Goal: Task Accomplishment & Management: Complete application form

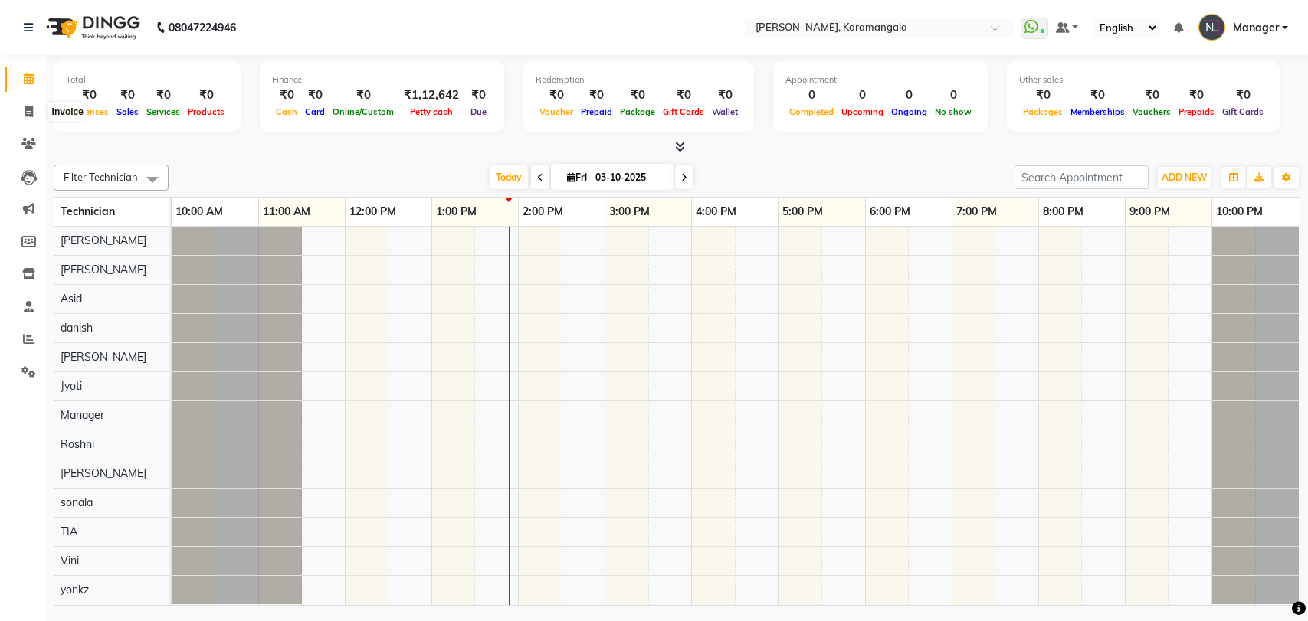
click at [28, 116] on icon at bounding box center [29, 111] width 8 height 11
select select "3769"
select select "service"
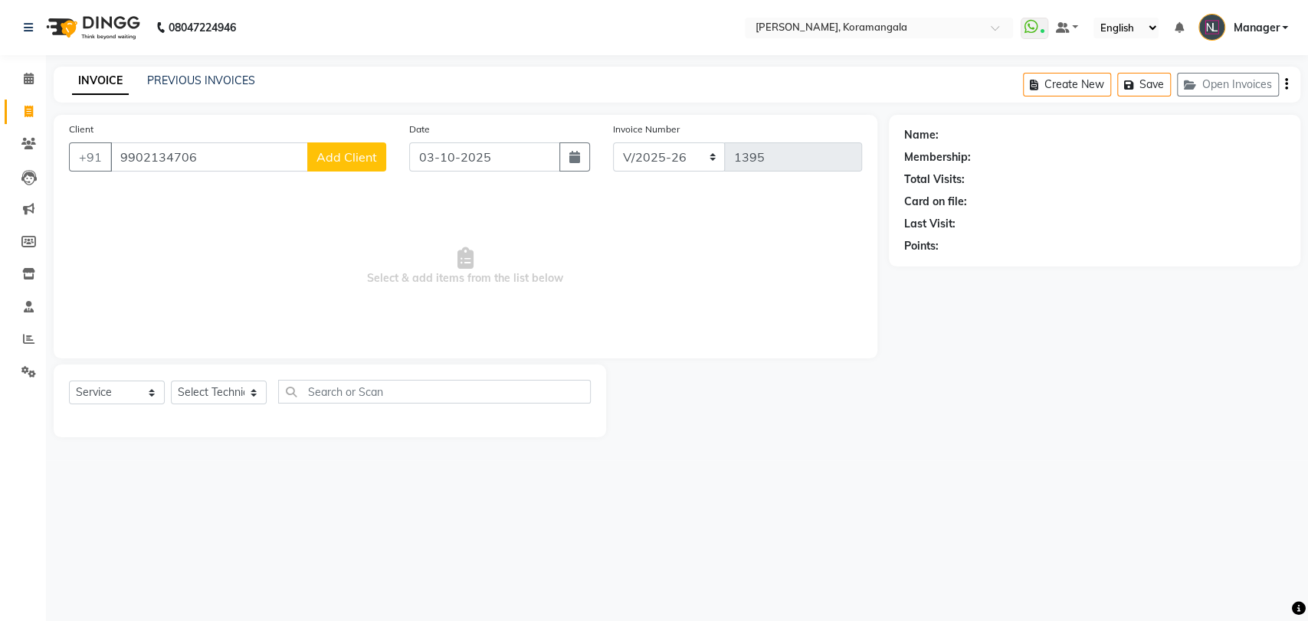
type input "9902134706"
click at [350, 150] on span "Add Client" at bounding box center [346, 156] width 61 height 15
select select "21"
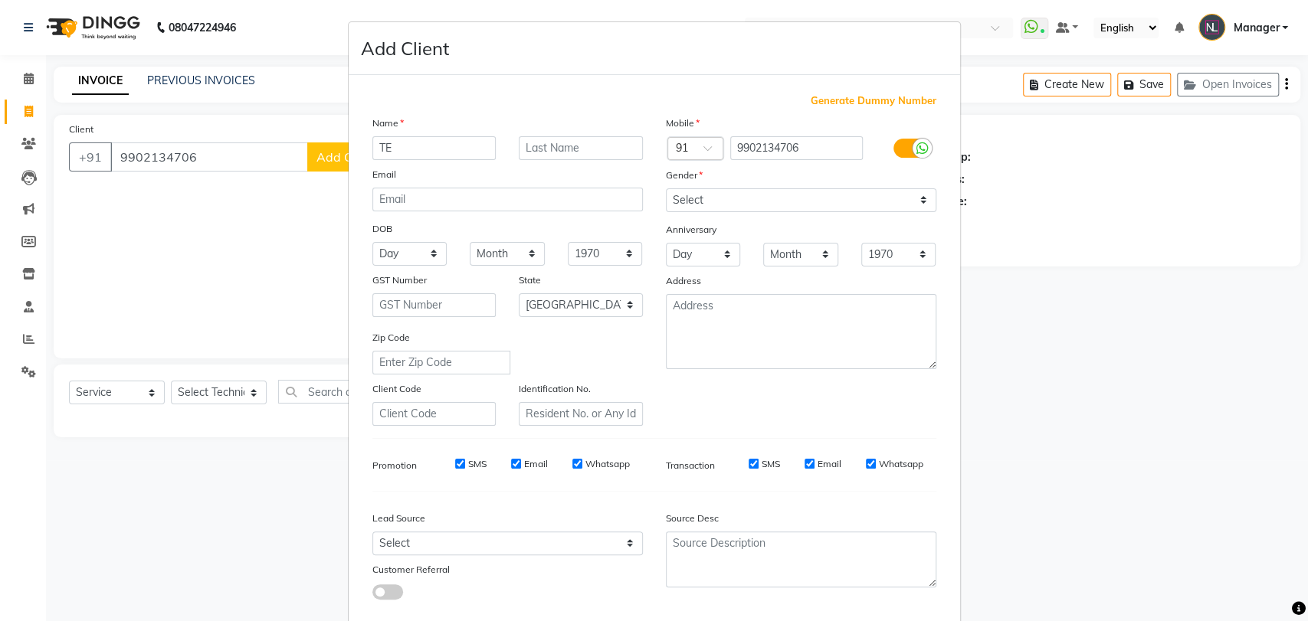
type input "T"
type input "TENZIN"
click at [693, 199] on select "Select [DEMOGRAPHIC_DATA] [DEMOGRAPHIC_DATA] Other Prefer Not To Say" at bounding box center [801, 201] width 270 height 24
select select "[DEMOGRAPHIC_DATA]"
click at [666, 189] on select "Select [DEMOGRAPHIC_DATA] [DEMOGRAPHIC_DATA] Other Prefer Not To Say" at bounding box center [801, 201] width 270 height 24
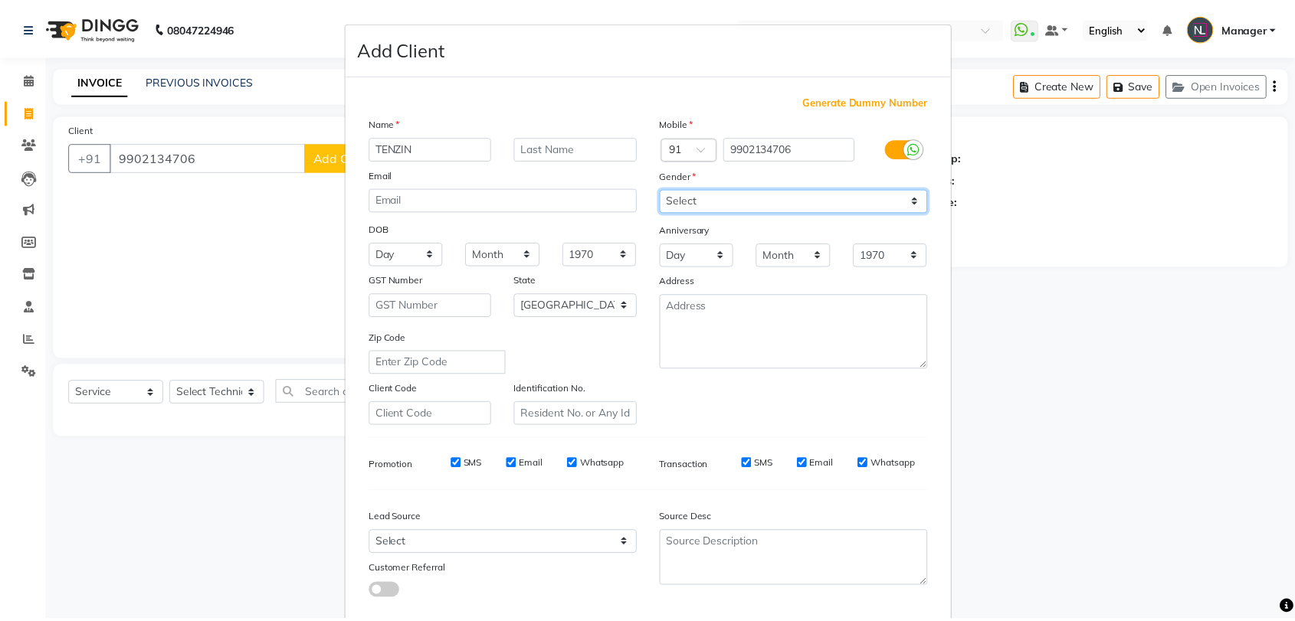
scroll to position [83, 0]
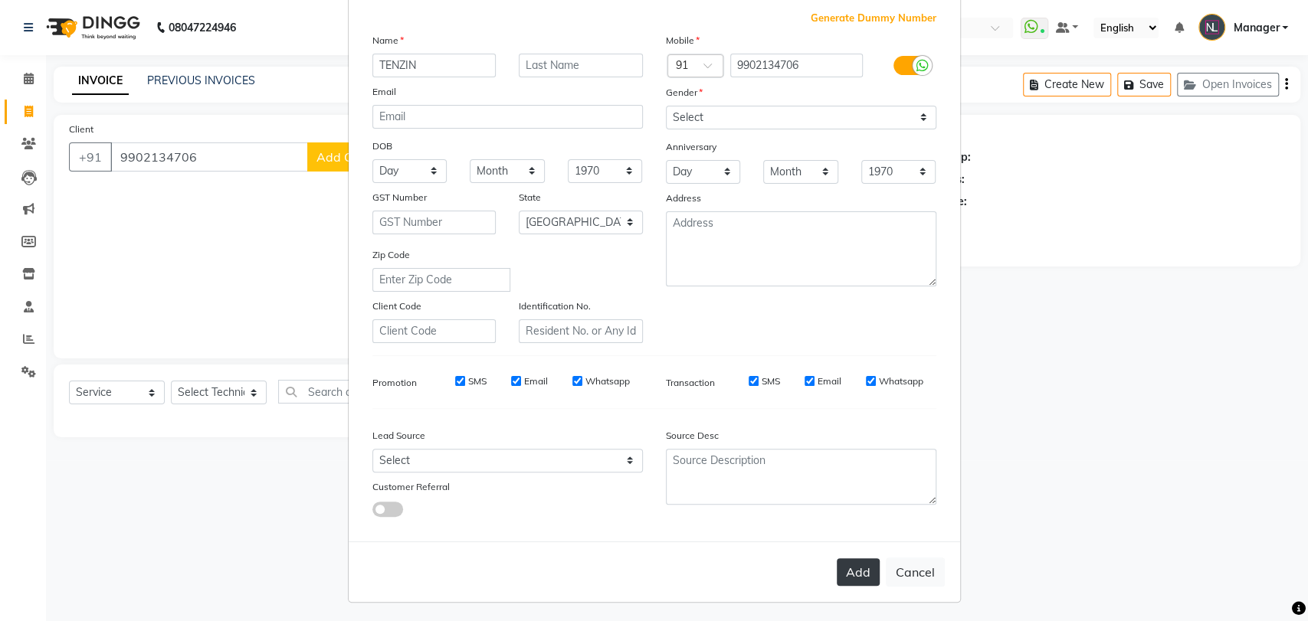
click at [851, 573] on button "Add" at bounding box center [858, 573] width 43 height 28
type input "99******06"
select select
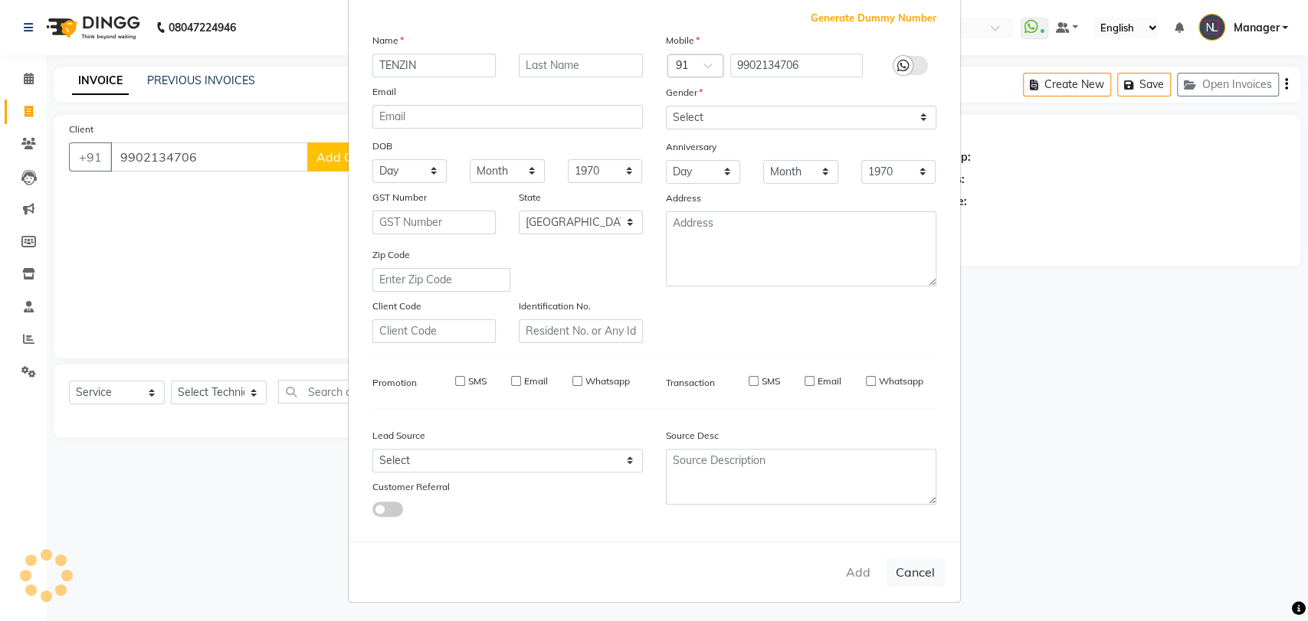
select select "null"
select select
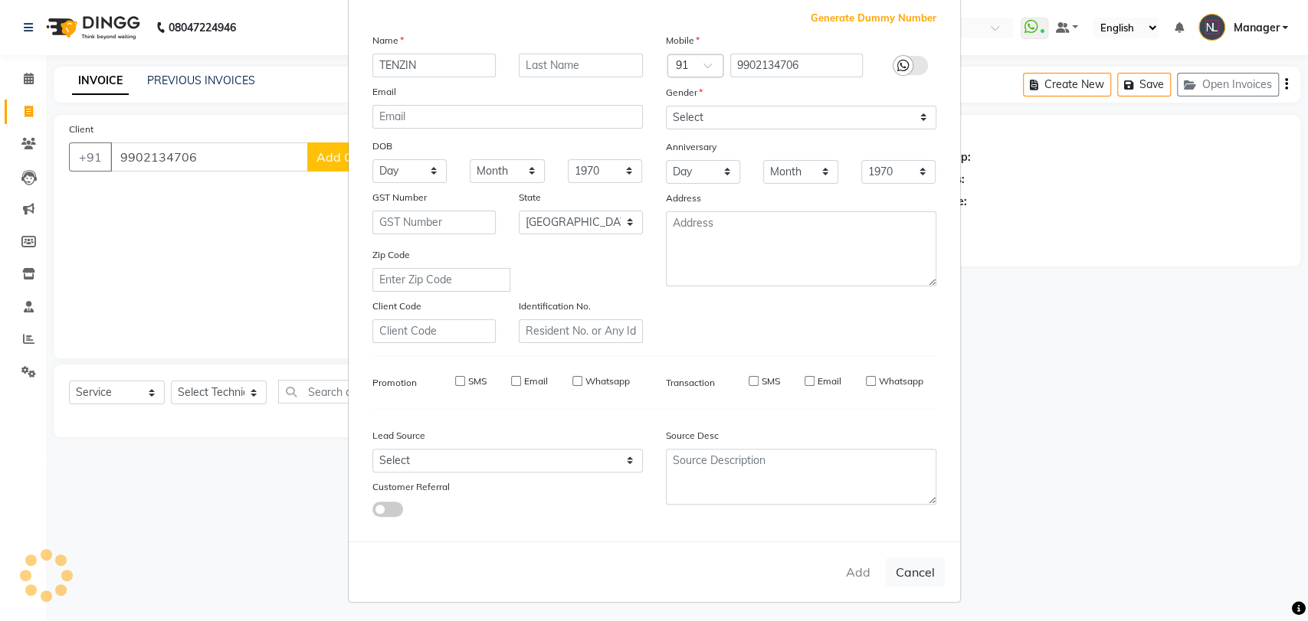
checkbox input "false"
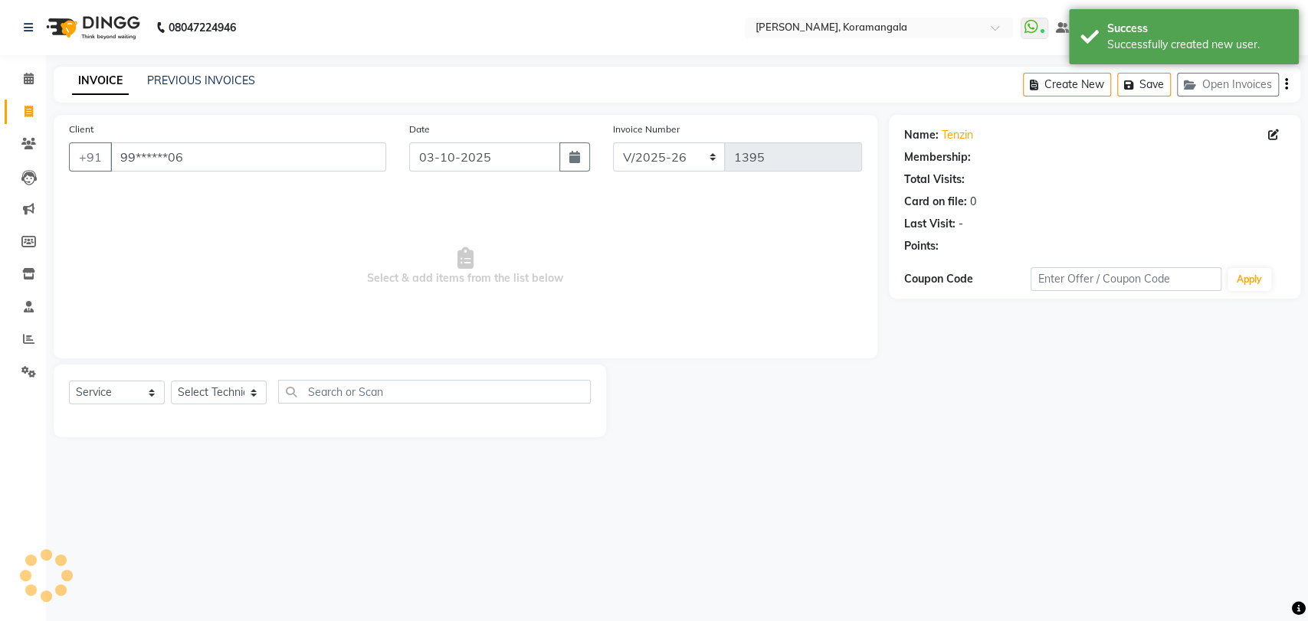
select select "1: Object"
click at [250, 400] on div "Select Technician [PERSON_NAME] [DEMOGRAPHIC_DATA] [PERSON_NAME] Manager [PERSO…" at bounding box center [219, 393] width 96 height 24
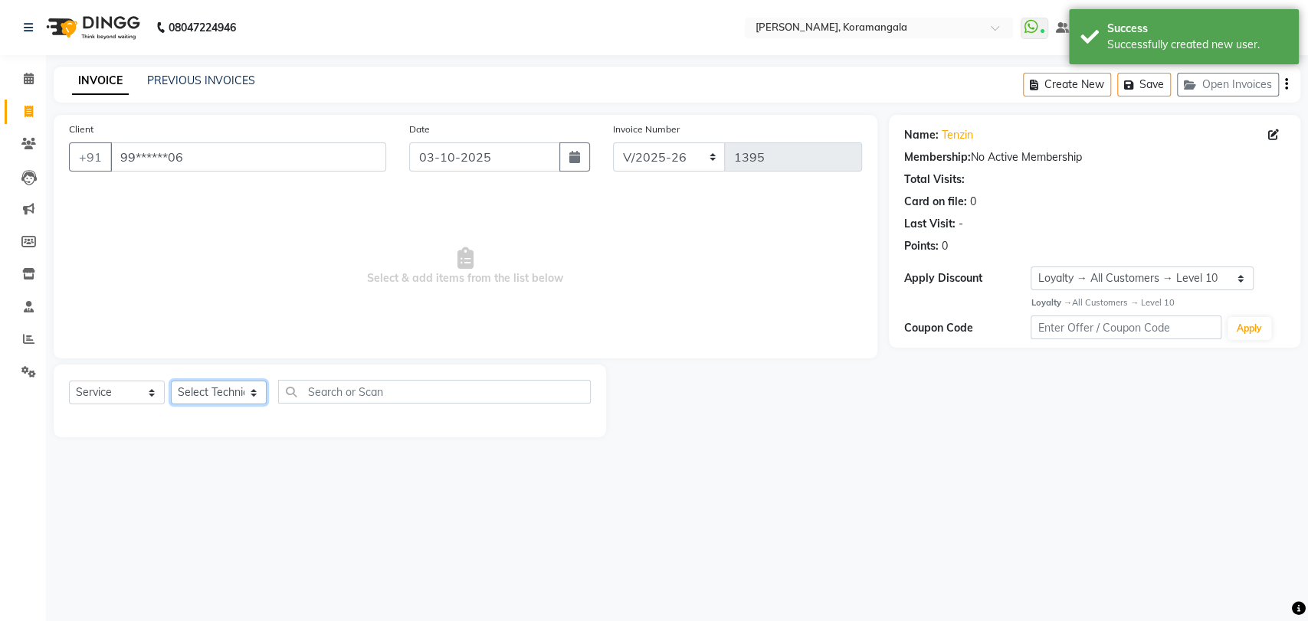
click at [250, 400] on select "Select Technician [PERSON_NAME] [DEMOGRAPHIC_DATA] [PERSON_NAME] Manager [PERSO…" at bounding box center [219, 393] width 96 height 24
select select "64144"
click at [171, 381] on select "Select Technician [PERSON_NAME] [DEMOGRAPHIC_DATA] [PERSON_NAME] Manager [PERSO…" at bounding box center [219, 393] width 96 height 24
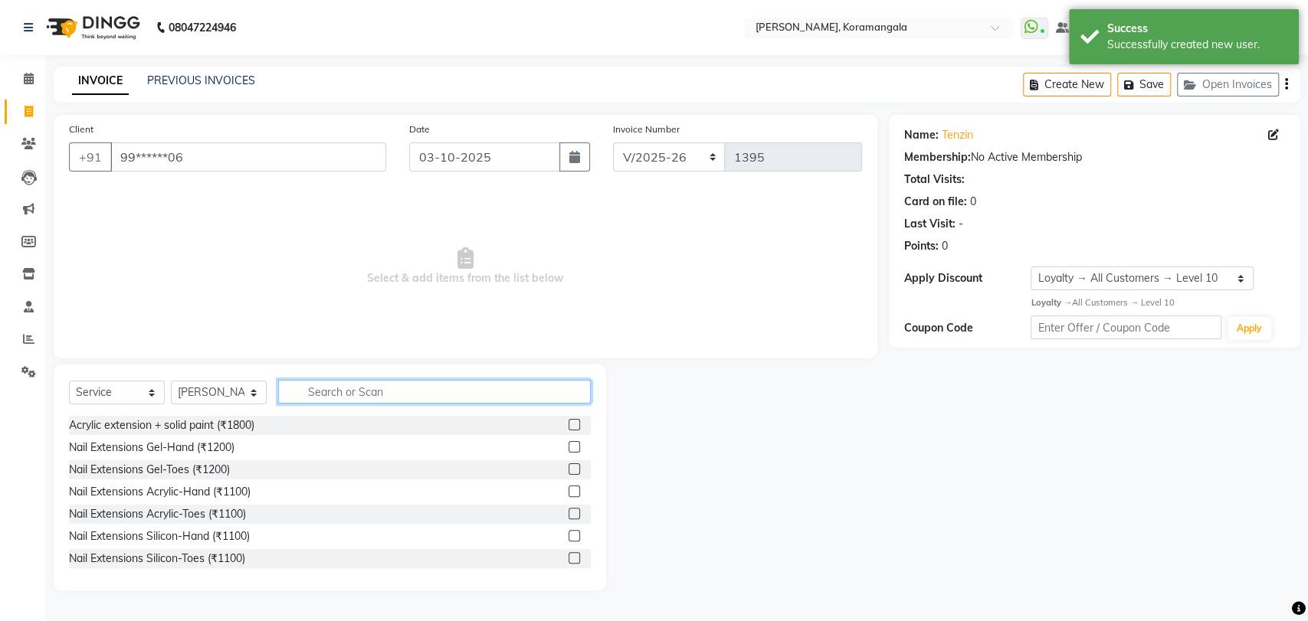
click at [479, 394] on input "text" at bounding box center [434, 392] width 313 height 24
type input "700"
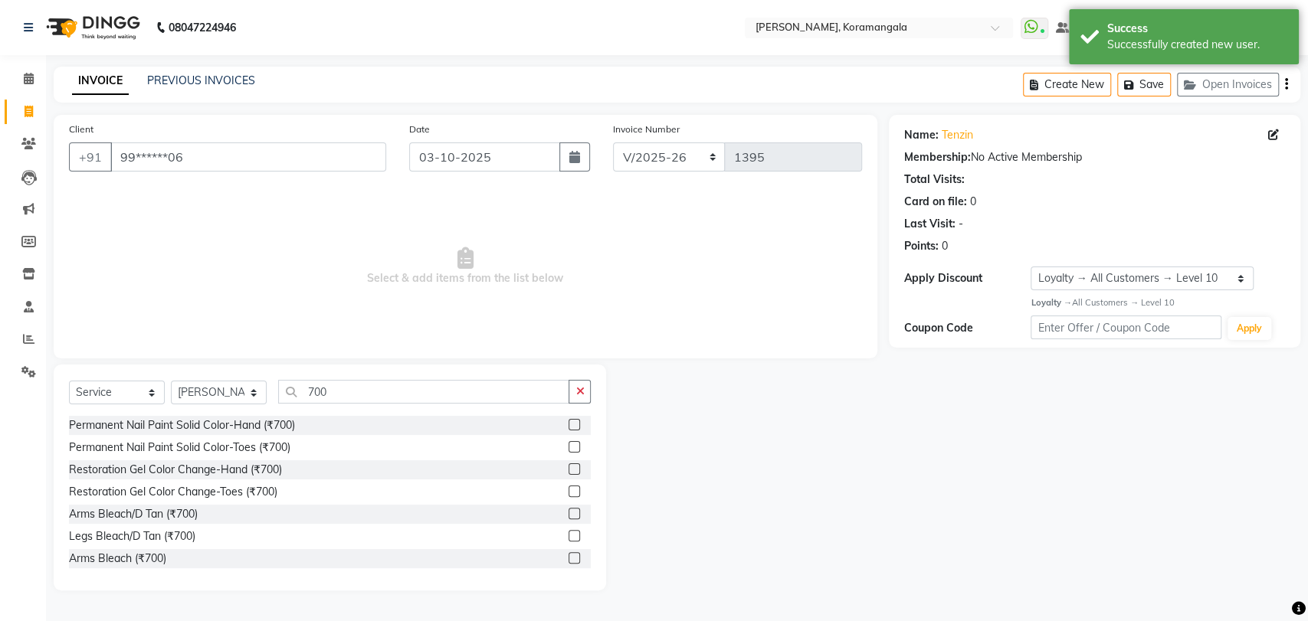
click at [569, 422] on label at bounding box center [574, 424] width 11 height 11
click at [569, 422] on input "checkbox" at bounding box center [574, 426] width 10 height 10
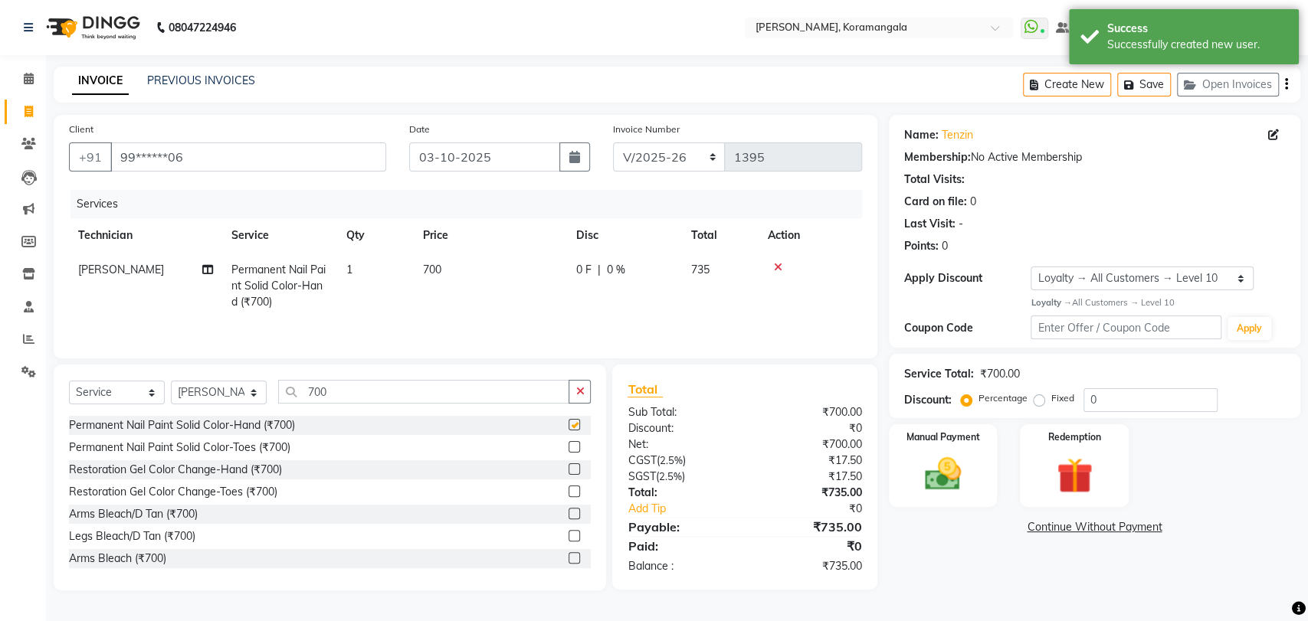
checkbox input "false"
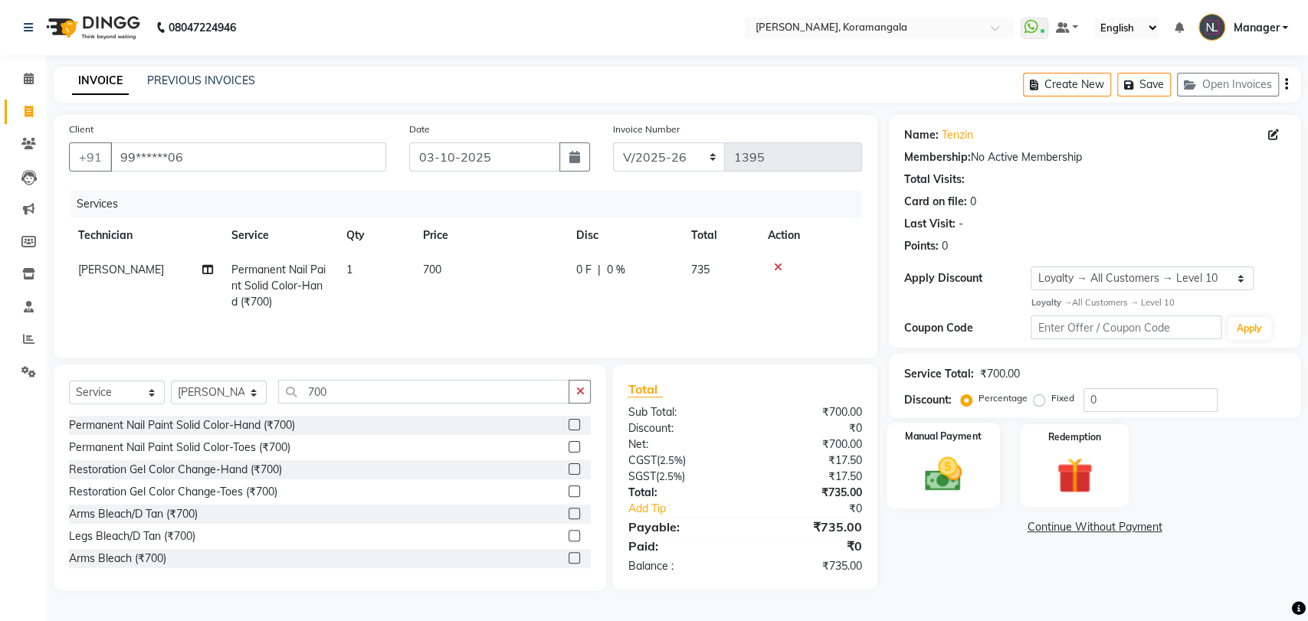
click at [982, 489] on div "Manual Payment" at bounding box center [943, 466] width 113 height 87
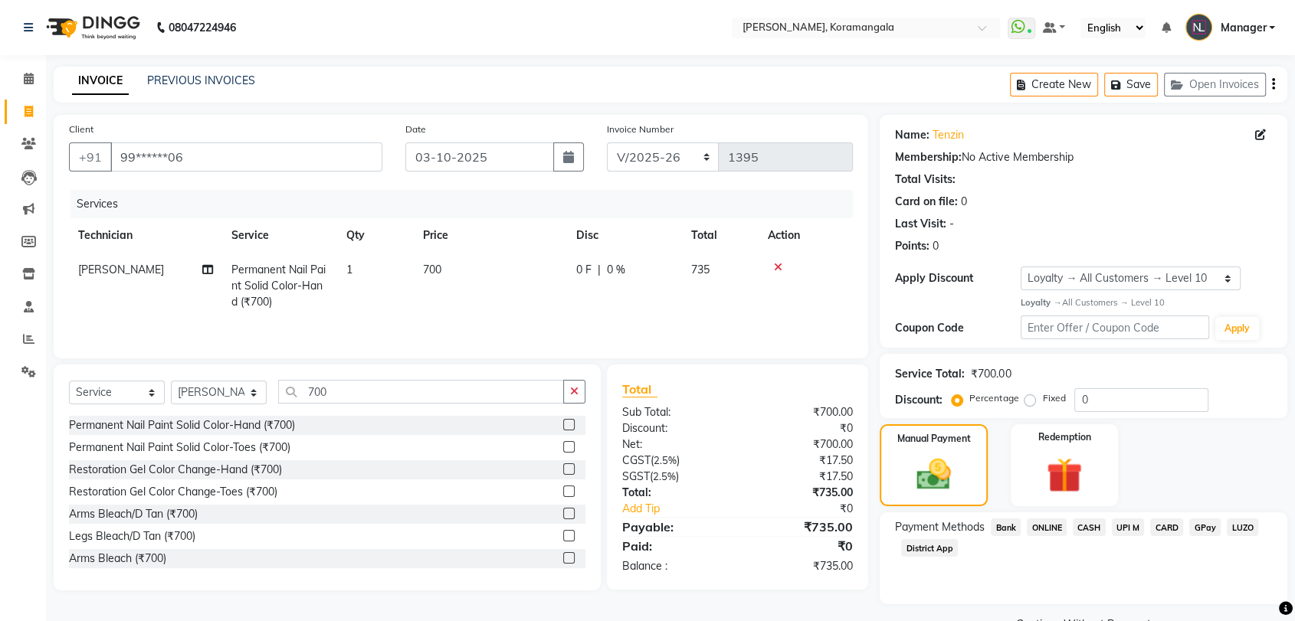
click at [1041, 529] on span "ONLINE" at bounding box center [1047, 528] width 40 height 18
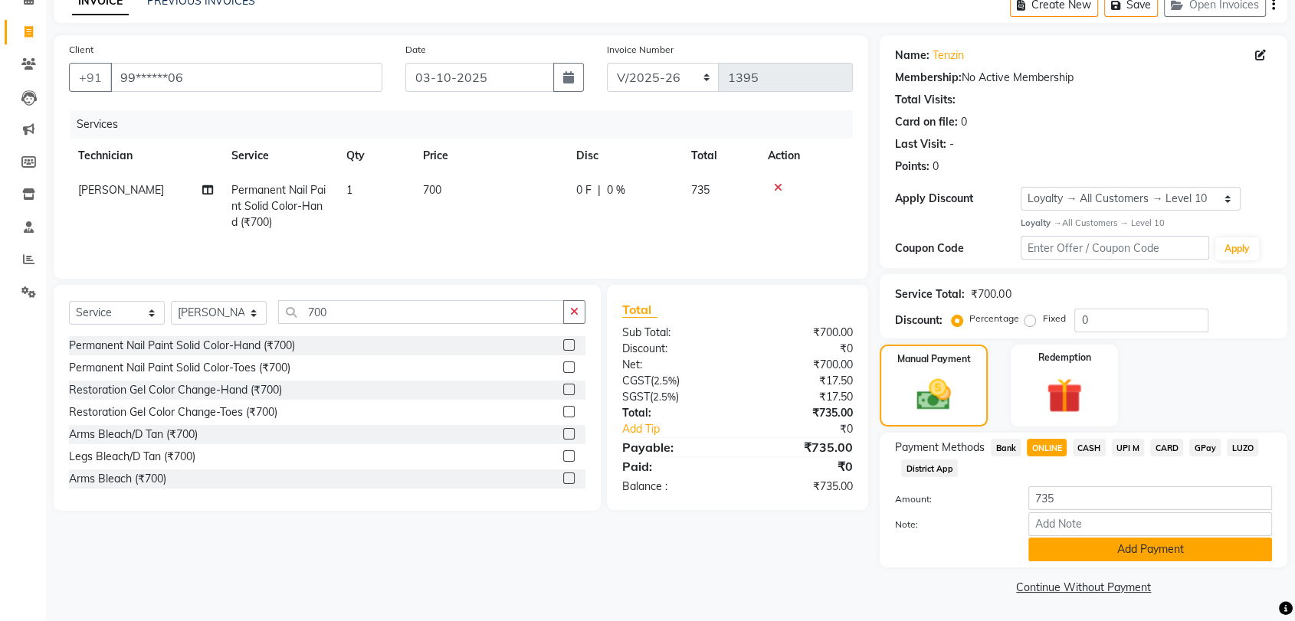
drag, startPoint x: 1110, startPoint y: 562, endPoint x: 1110, endPoint y: 553, distance: 9.2
click at [1110, 553] on div "Payment Methods Bank ONLINE CASH UPI M CARD GPay LUZO District App Amount: 735 …" at bounding box center [1084, 500] width 408 height 135
click at [1110, 553] on button "Add Payment" at bounding box center [1150, 550] width 244 height 24
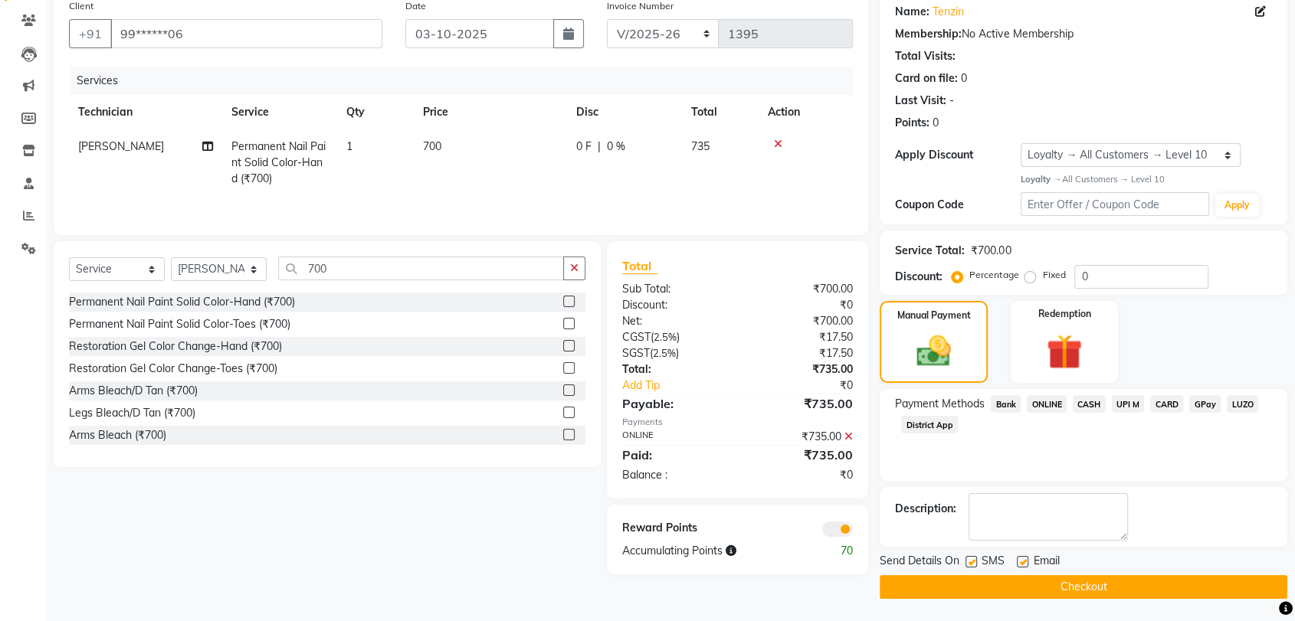
click at [1103, 600] on main "INVOICE PREVIOUS INVOICES Create New Save Open Invoices Client +91 99******06 D…" at bounding box center [670, 282] width 1249 height 679
click at [1111, 540] on div at bounding box center [1048, 517] width 159 height 48
click at [1120, 592] on button "Checkout" at bounding box center [1084, 587] width 408 height 24
